Goal: Information Seeking & Learning: Learn about a topic

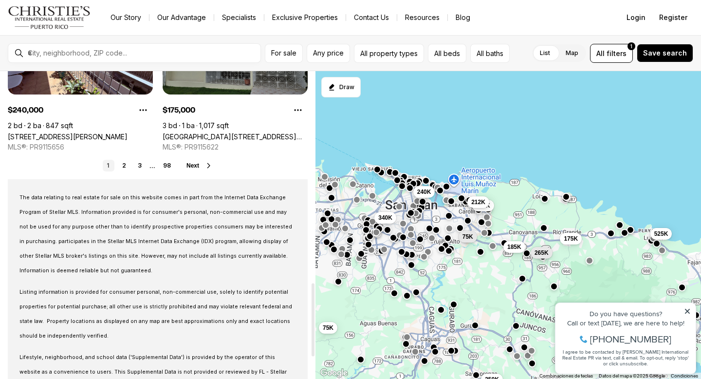
scroll to position [889, 0]
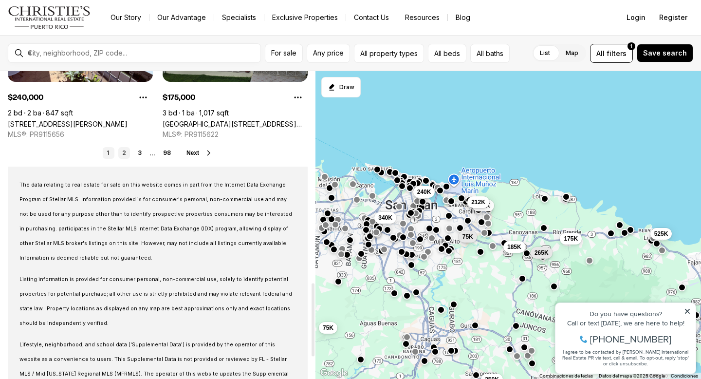
click at [125, 151] on link "2" at bounding box center [124, 153] width 12 height 12
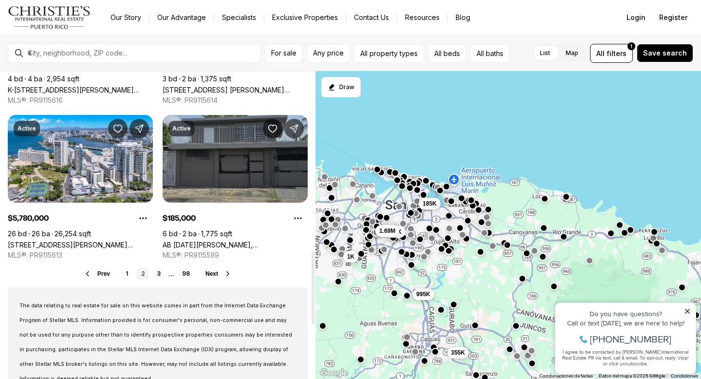
scroll to position [771, 0]
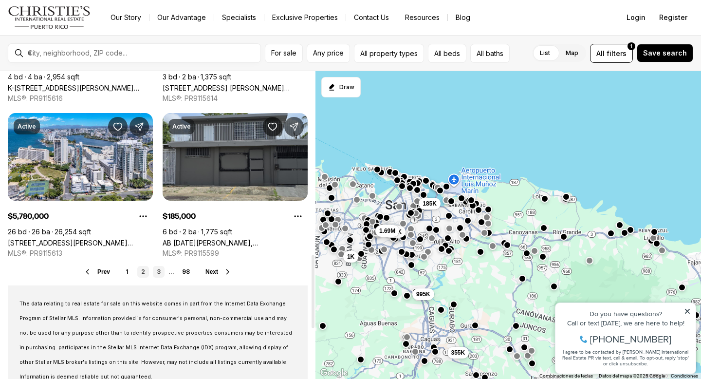
click at [155, 270] on link "3" at bounding box center [159, 272] width 12 height 12
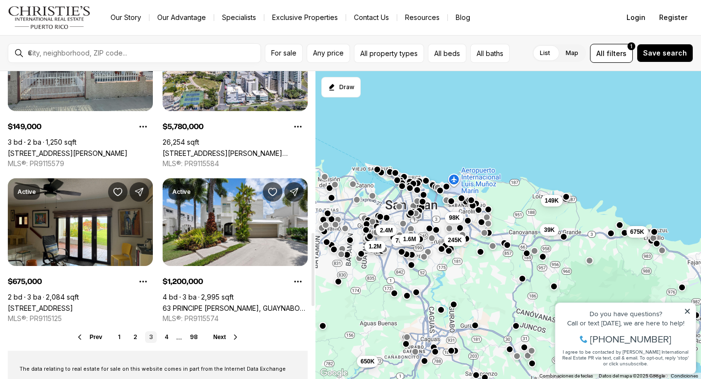
scroll to position [712, 0]
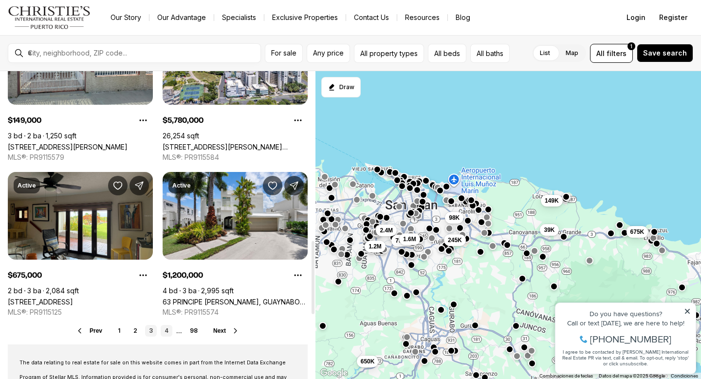
click at [164, 333] on link "4" at bounding box center [167, 331] width 12 height 12
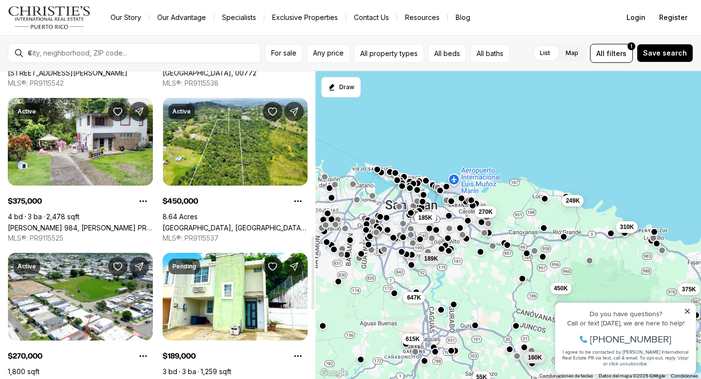
scroll to position [695, 0]
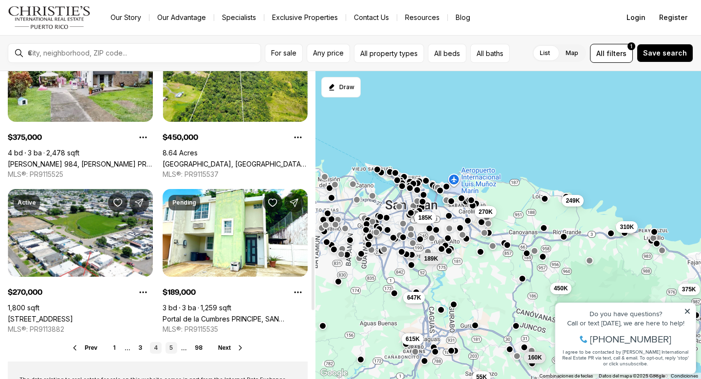
click at [171, 347] on link "5" at bounding box center [172, 348] width 12 height 12
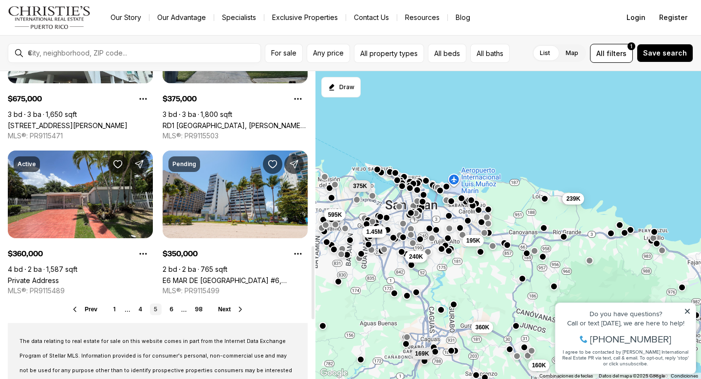
scroll to position [737, 0]
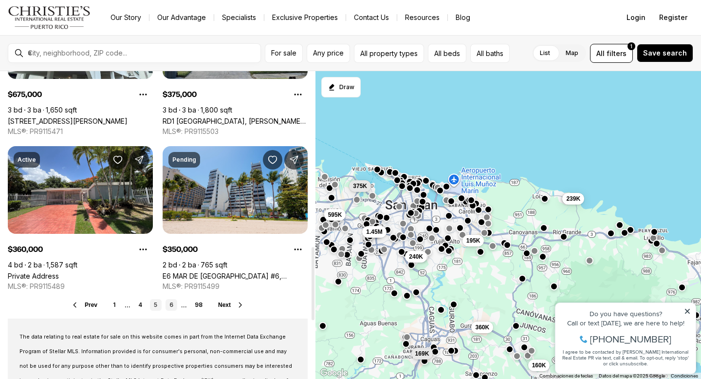
click at [172, 306] on link "6" at bounding box center [172, 305] width 12 height 12
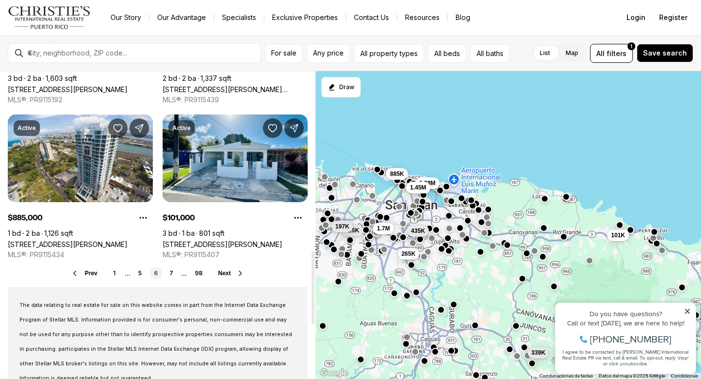
scroll to position [784, 0]
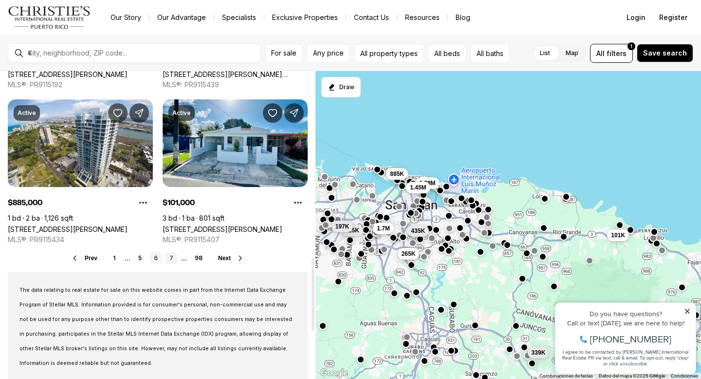
click at [170, 258] on link "7" at bounding box center [172, 258] width 12 height 12
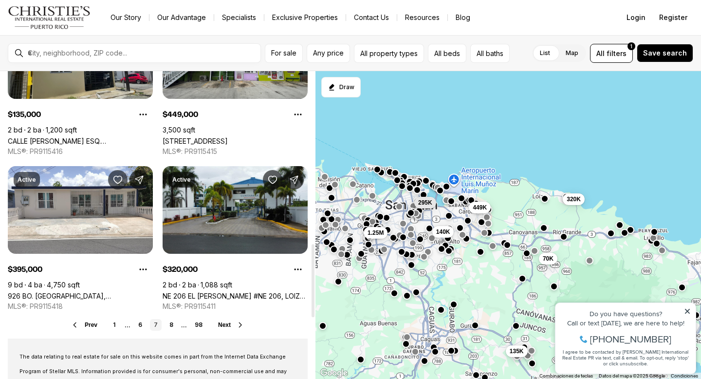
scroll to position [725, 0]
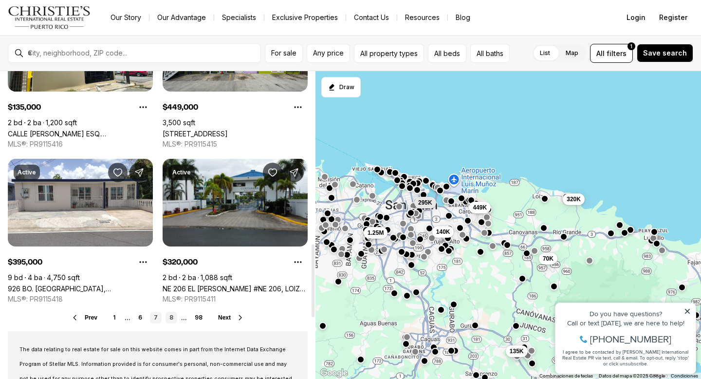
click at [168, 317] on link "8" at bounding box center [172, 318] width 12 height 12
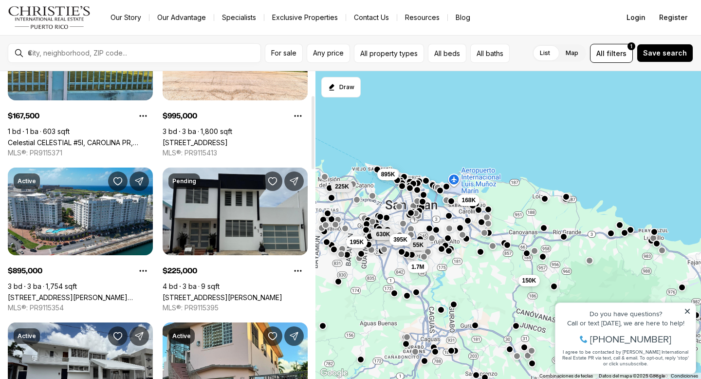
scroll to position [103, 0]
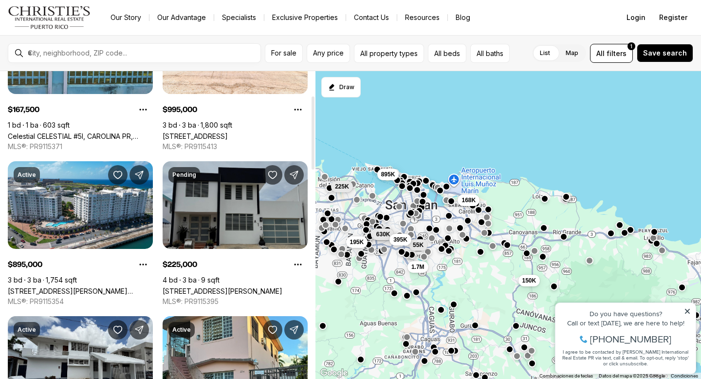
click at [233, 287] on link "[STREET_ADDRESS][PERSON_NAME]" at bounding box center [223, 291] width 120 height 8
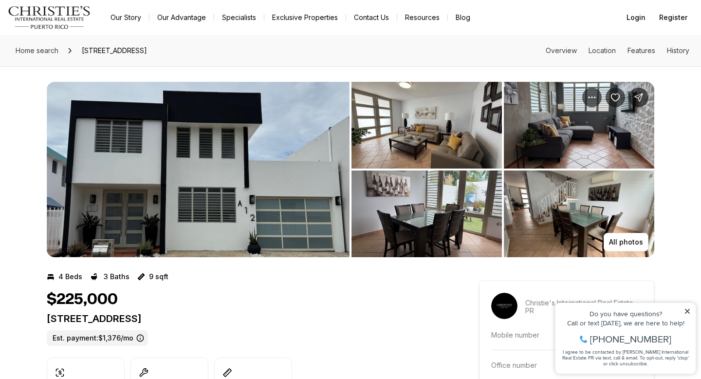
click at [233, 183] on img "View image gallery" at bounding box center [198, 169] width 303 height 175
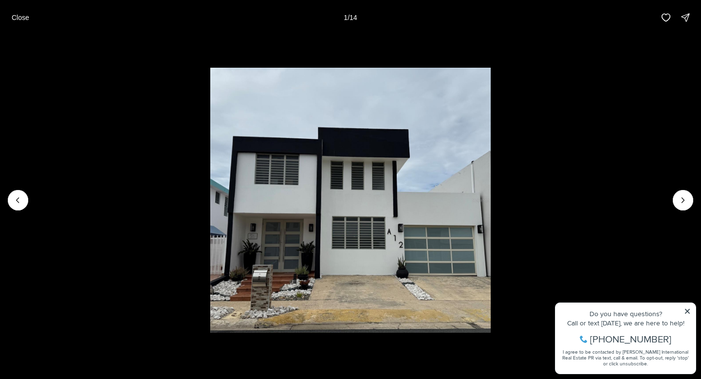
click at [691, 207] on li "1 of 14" at bounding box center [350, 200] width 701 height 330
click at [680, 197] on icon "Next slide" at bounding box center [683, 200] width 10 height 10
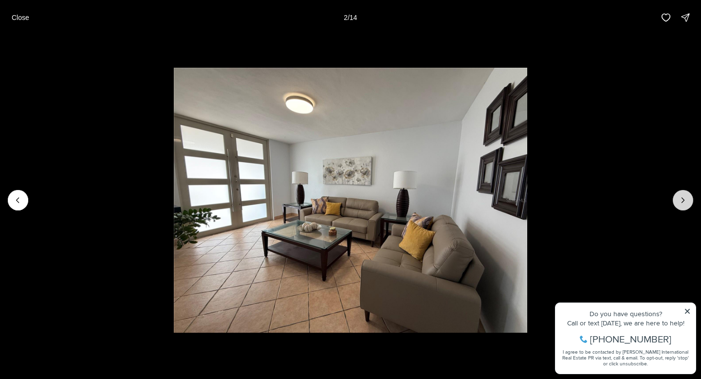
click at [680, 197] on icon "Next slide" at bounding box center [683, 200] width 10 height 10
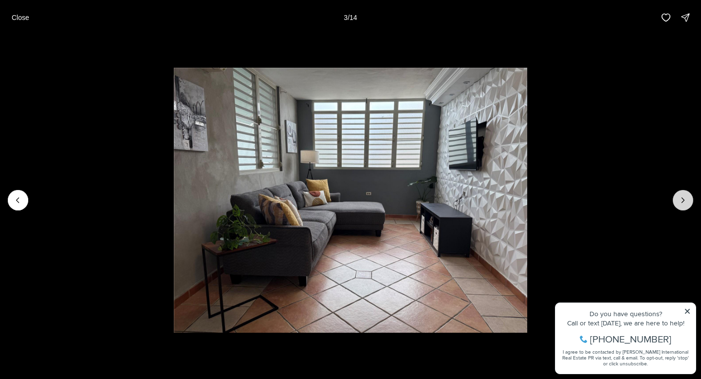
click at [680, 197] on icon "Next slide" at bounding box center [683, 200] width 10 height 10
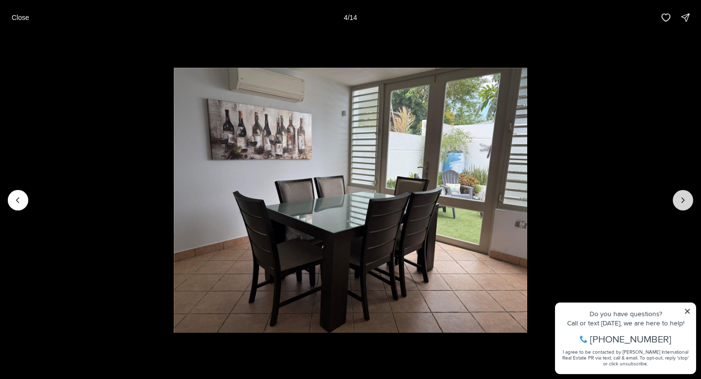
click at [680, 197] on icon "Next slide" at bounding box center [683, 200] width 10 height 10
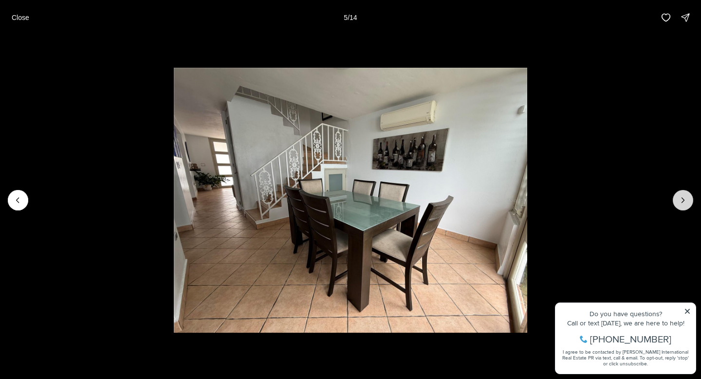
click at [680, 197] on icon "Next slide" at bounding box center [683, 200] width 10 height 10
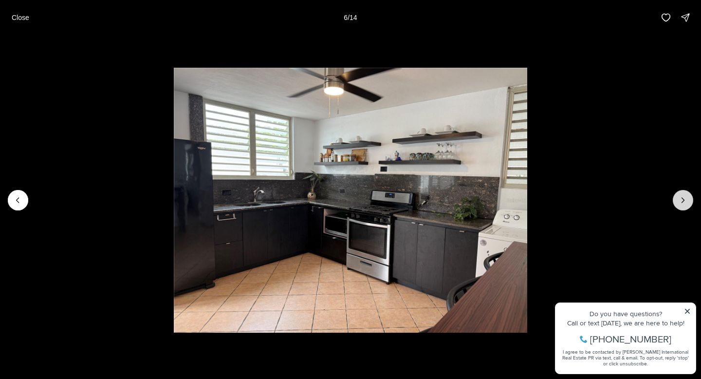
click at [680, 197] on icon "Next slide" at bounding box center [683, 200] width 10 height 10
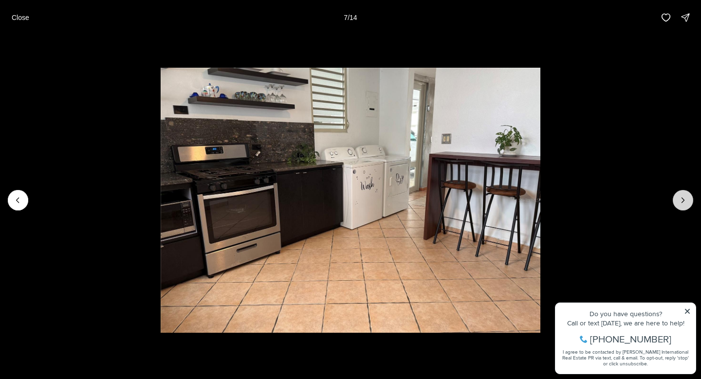
click at [680, 197] on icon "Next slide" at bounding box center [683, 200] width 10 height 10
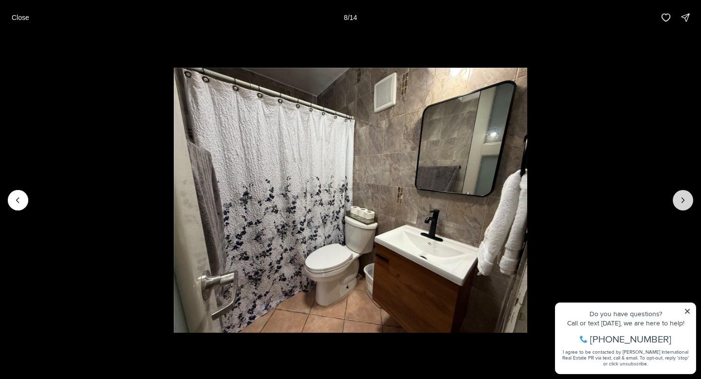
click at [680, 197] on icon "Next slide" at bounding box center [683, 200] width 10 height 10
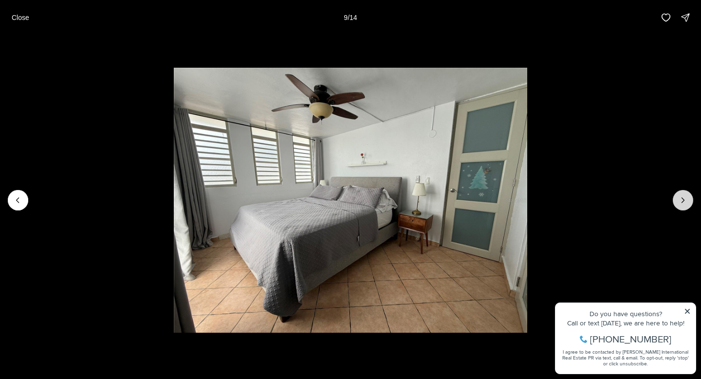
click at [680, 197] on icon "Next slide" at bounding box center [683, 200] width 10 height 10
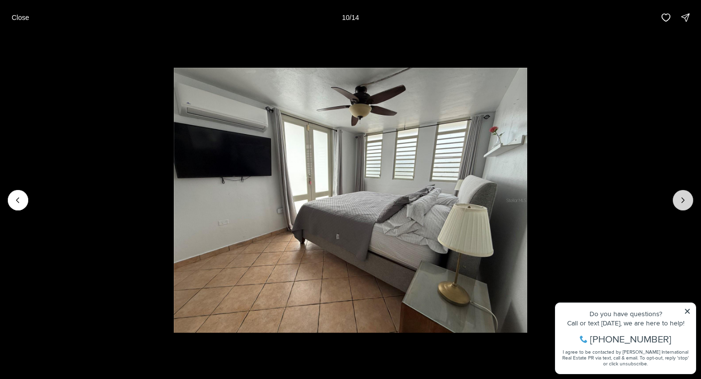
click at [680, 197] on icon "Next slide" at bounding box center [683, 200] width 10 height 10
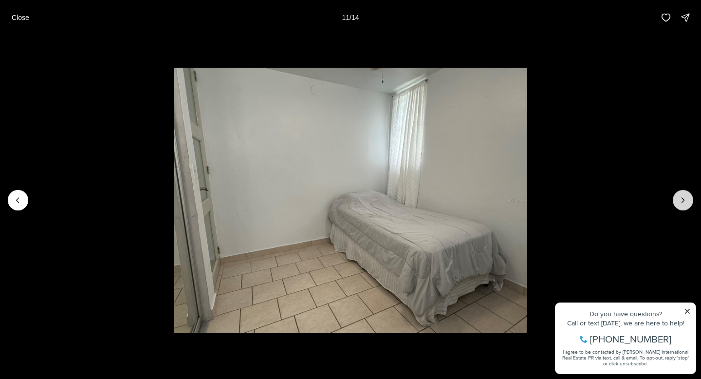
click at [680, 197] on icon "Next slide" at bounding box center [683, 200] width 10 height 10
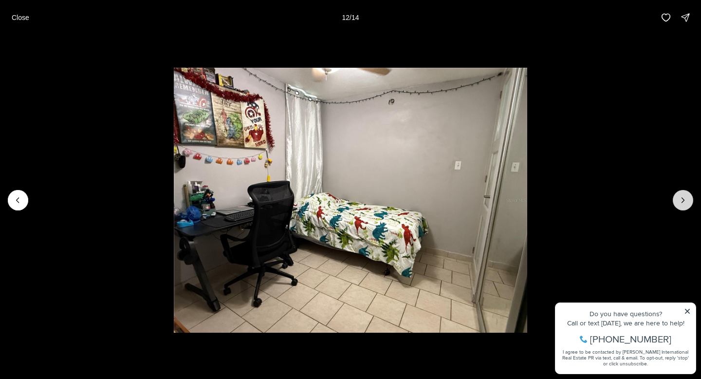
click at [680, 197] on icon "Next slide" at bounding box center [683, 200] width 10 height 10
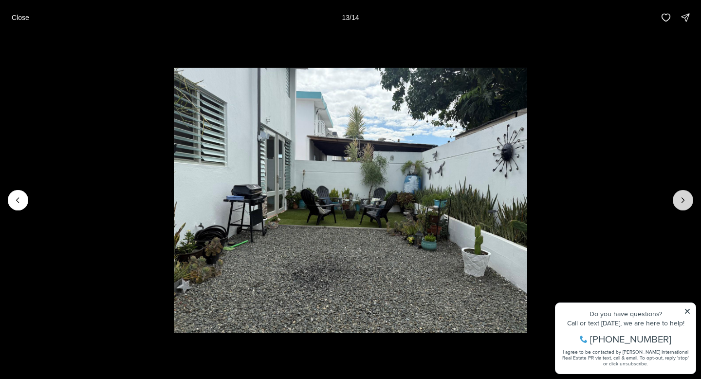
click at [680, 197] on icon "Next slide" at bounding box center [683, 200] width 10 height 10
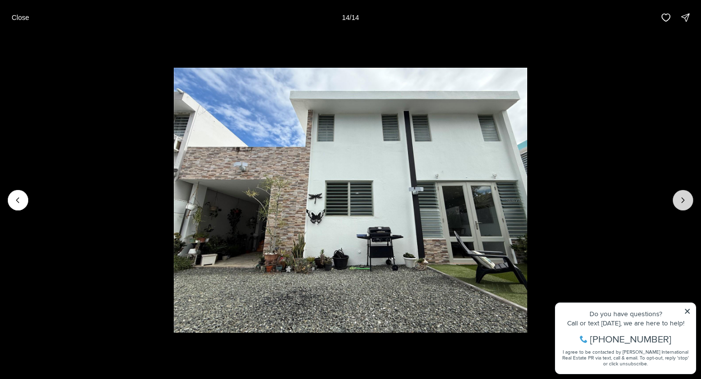
click at [680, 197] on div at bounding box center [683, 200] width 20 height 20
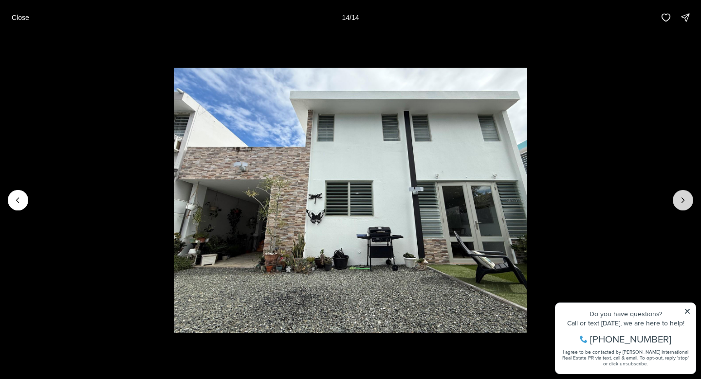
click at [680, 197] on div at bounding box center [683, 200] width 20 height 20
